Goal: Information Seeking & Learning: Stay updated

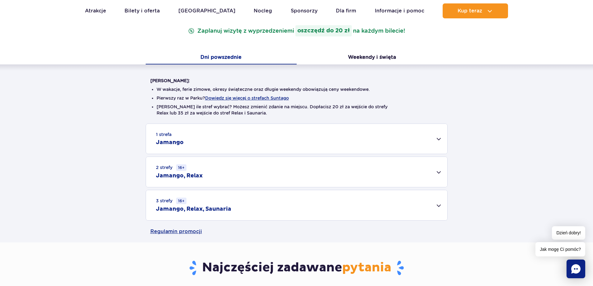
scroll to position [124, 0]
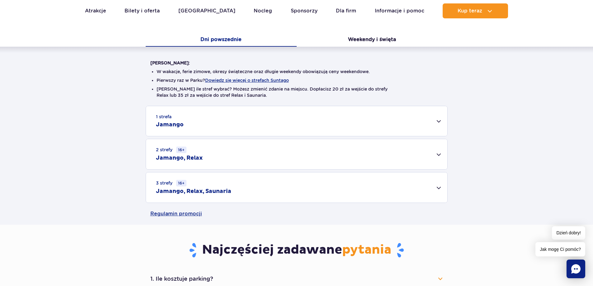
click at [446, 119] on div "1 strefa Jamango" at bounding box center [296, 121] width 301 height 30
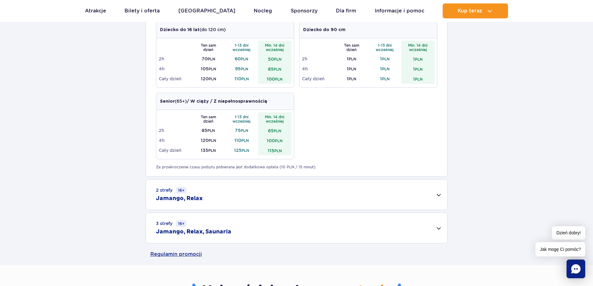
scroll to position [311, 0]
click at [434, 194] on div "2 strefy 16+ Jamango, Relax" at bounding box center [296, 194] width 301 height 30
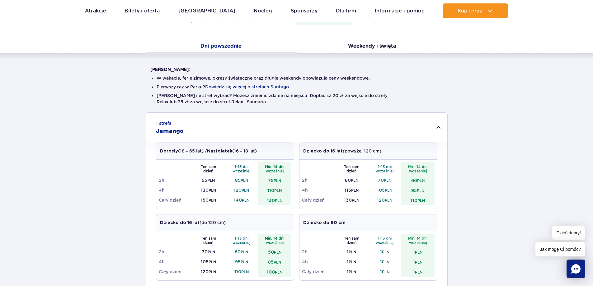
scroll to position [0, 0]
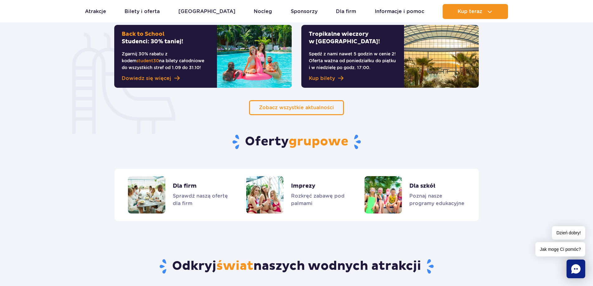
scroll to position [467, 0]
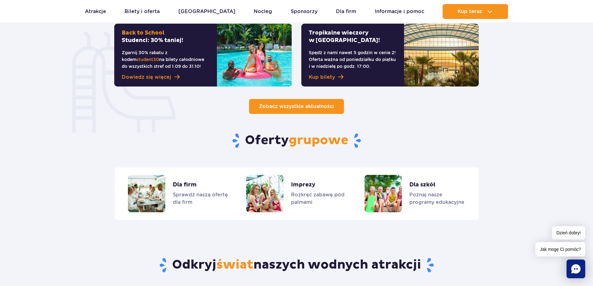
click at [284, 103] on link "Zobacz wszystkie aktualności" at bounding box center [296, 106] width 95 height 15
click at [295, 107] on span "Zobacz wszystkie aktualności" at bounding box center [296, 106] width 75 height 6
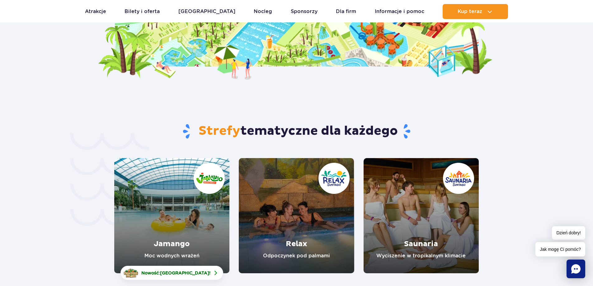
scroll to position [1358, 0]
